Goal: Transaction & Acquisition: Download file/media

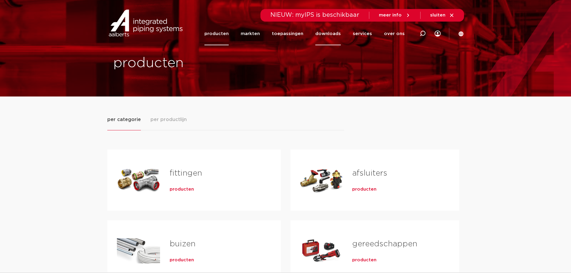
click at [330, 36] on link "downloads" at bounding box center [327, 33] width 25 height 23
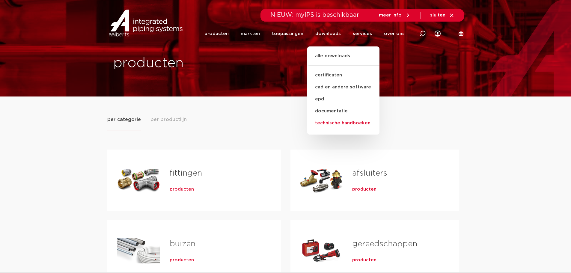
click at [341, 126] on link "technische handboeken" at bounding box center [343, 123] width 72 height 12
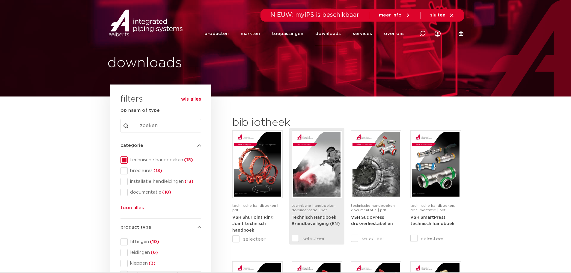
click at [304, 219] on strong "Technisch Handboek Brandbeveiliging (EN)" at bounding box center [316, 221] width 48 height 11
